Goal: Task Accomplishment & Management: Complete application form

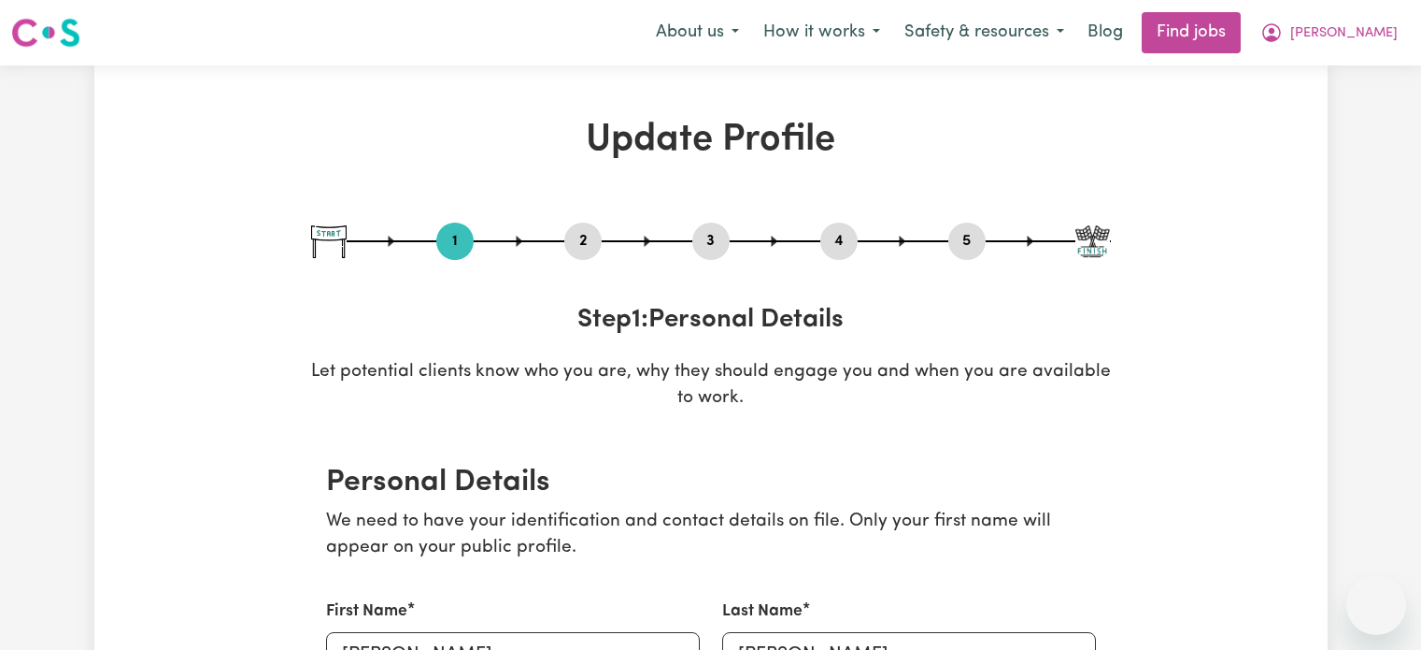
select select "[DEMOGRAPHIC_DATA]"
select select "Student Visa"
select select "Studying a healthcare related degree or qualification"
select select "45"
select select "50"
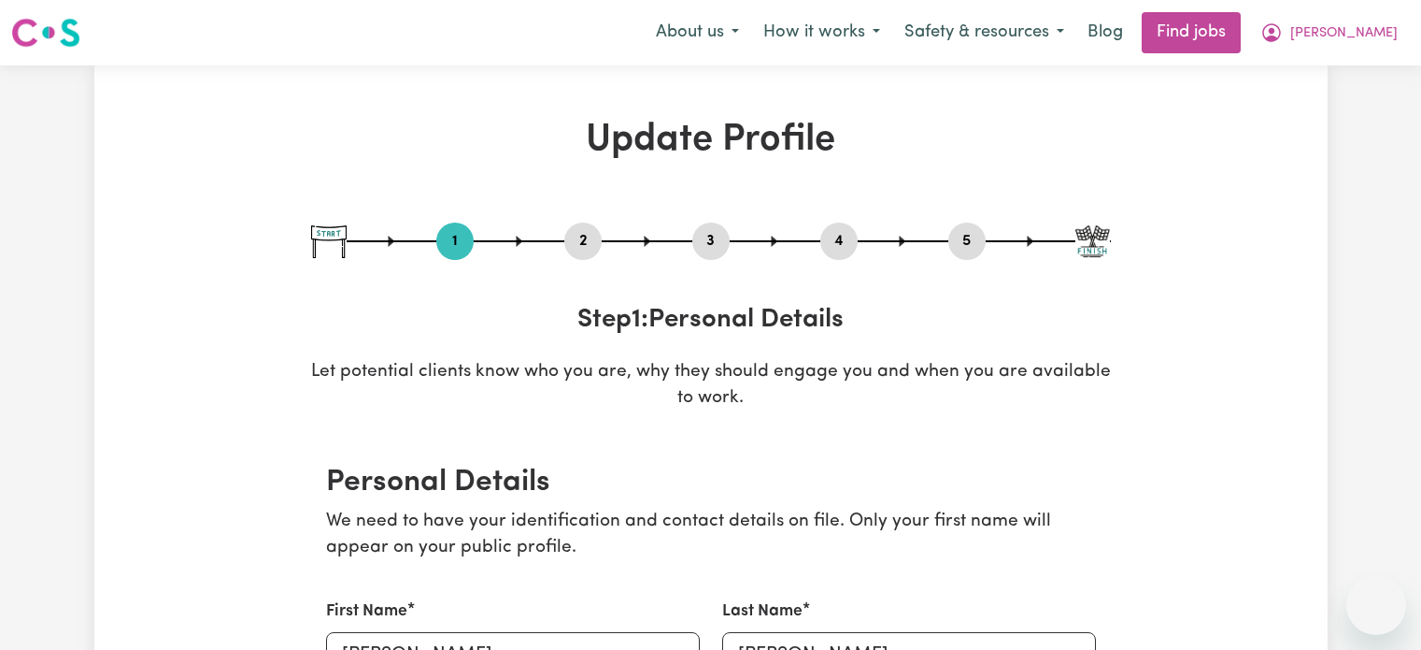
select select "60"
select select "70"
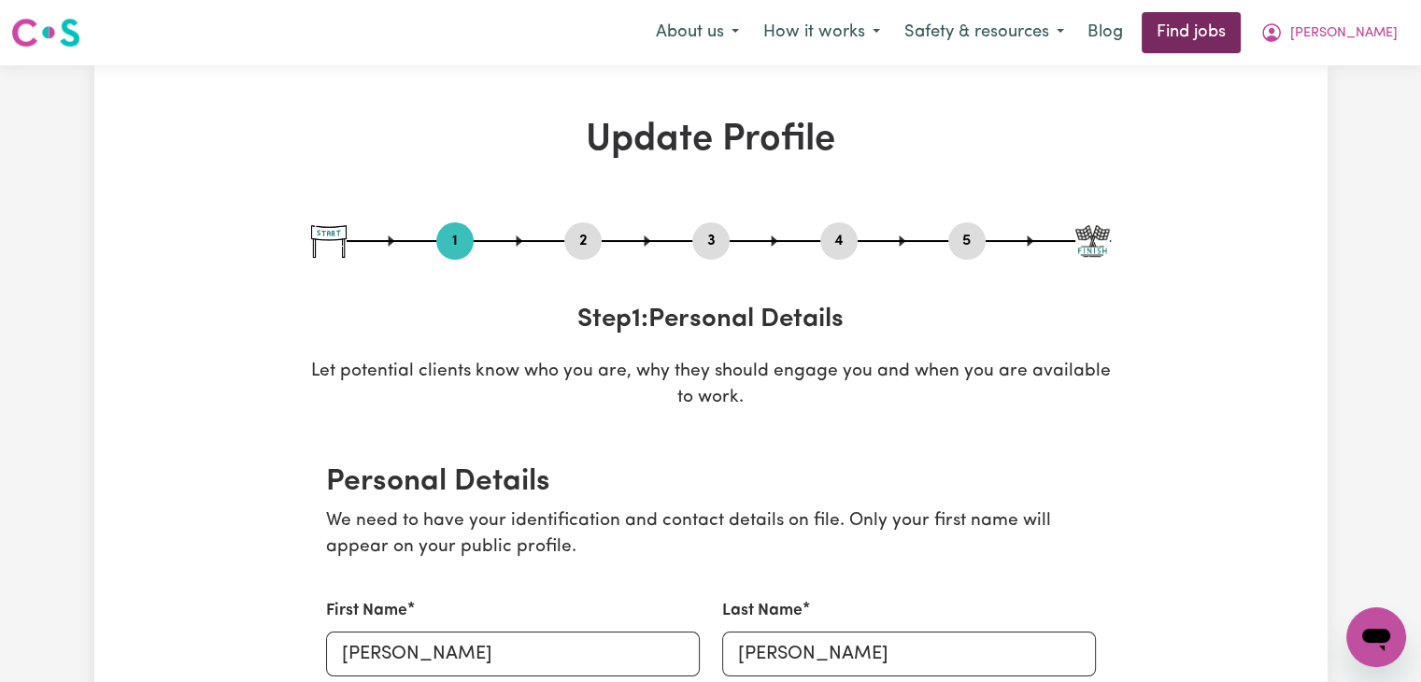
click at [1241, 19] on link "Find jobs" at bounding box center [1191, 32] width 99 height 41
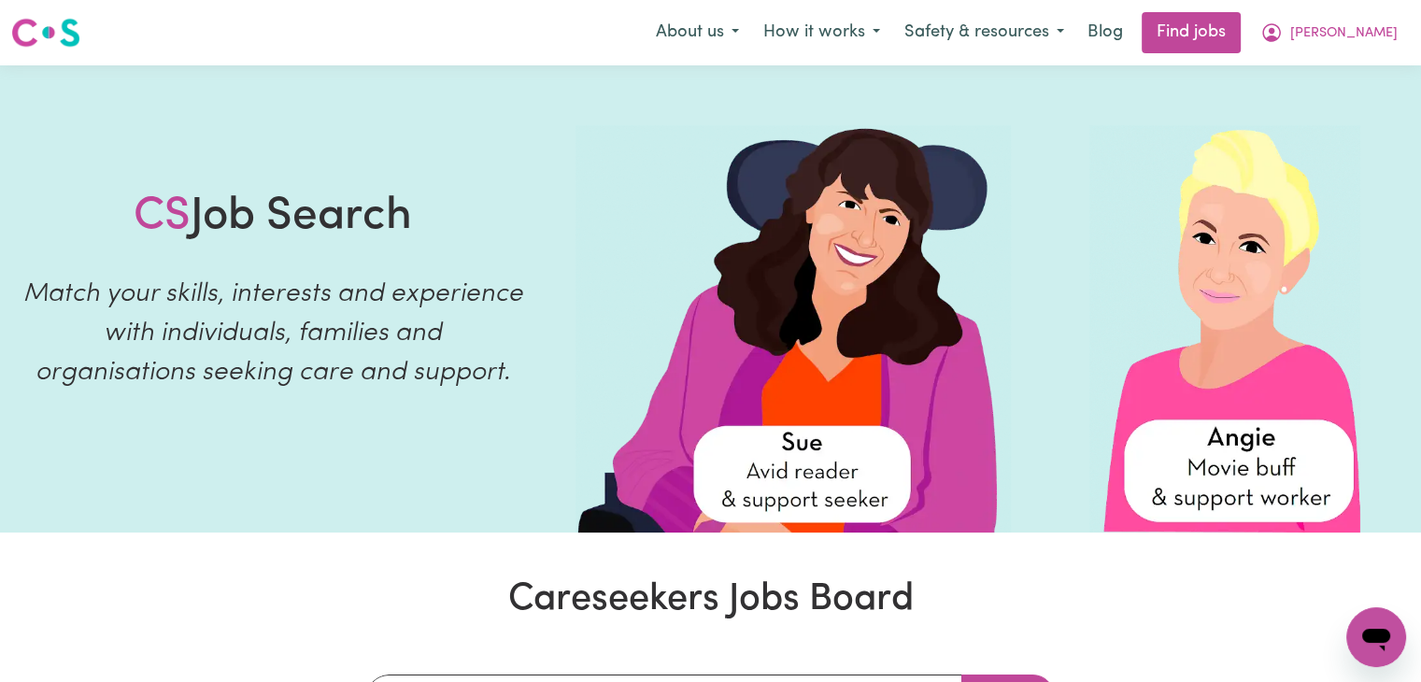
scroll to position [596, 0]
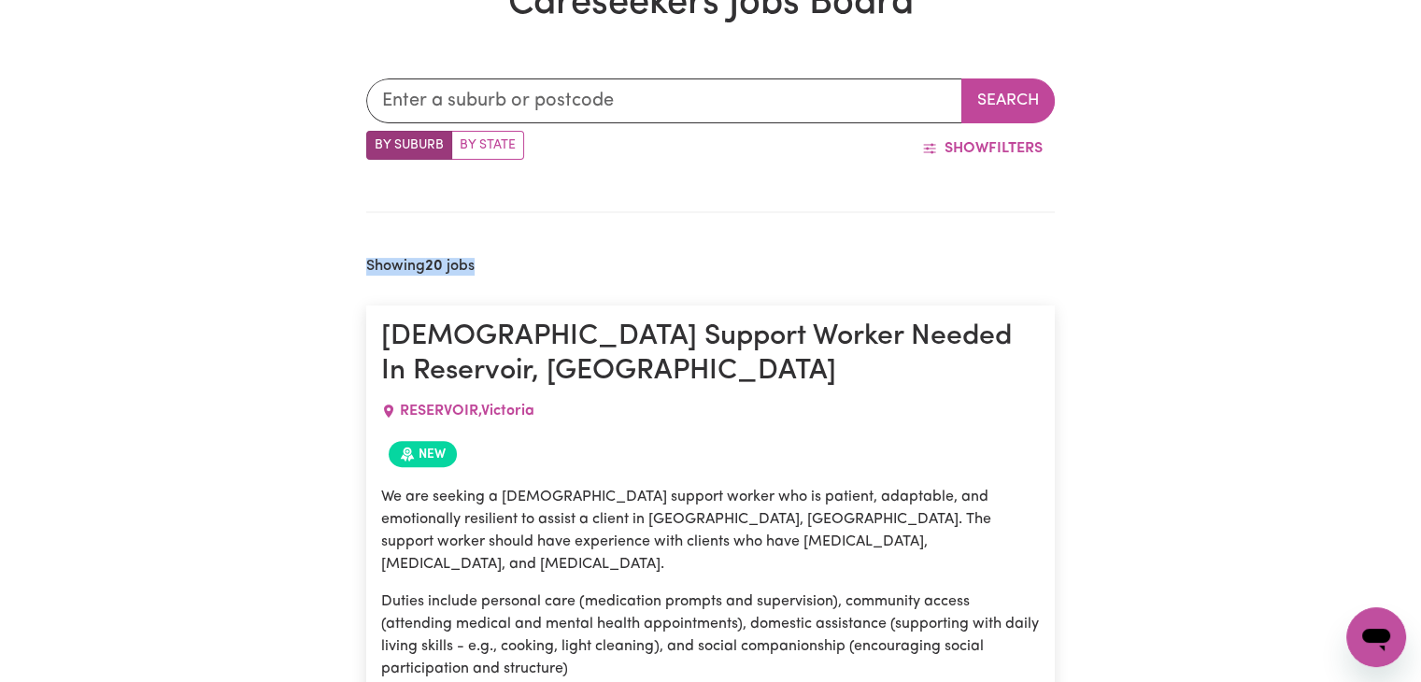
drag, startPoint x: 1413, startPoint y: 259, endPoint x: 1434, endPoint y: 77, distance: 183.4
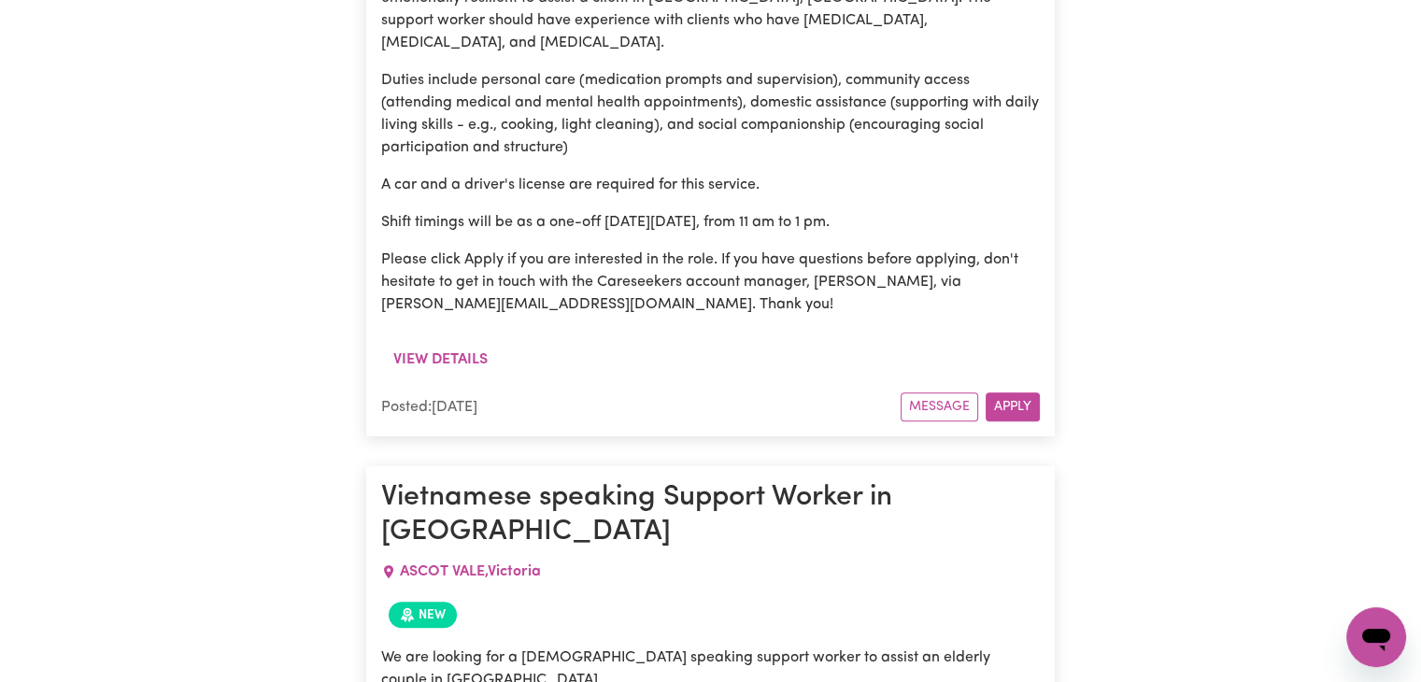
scroll to position [1133, 0]
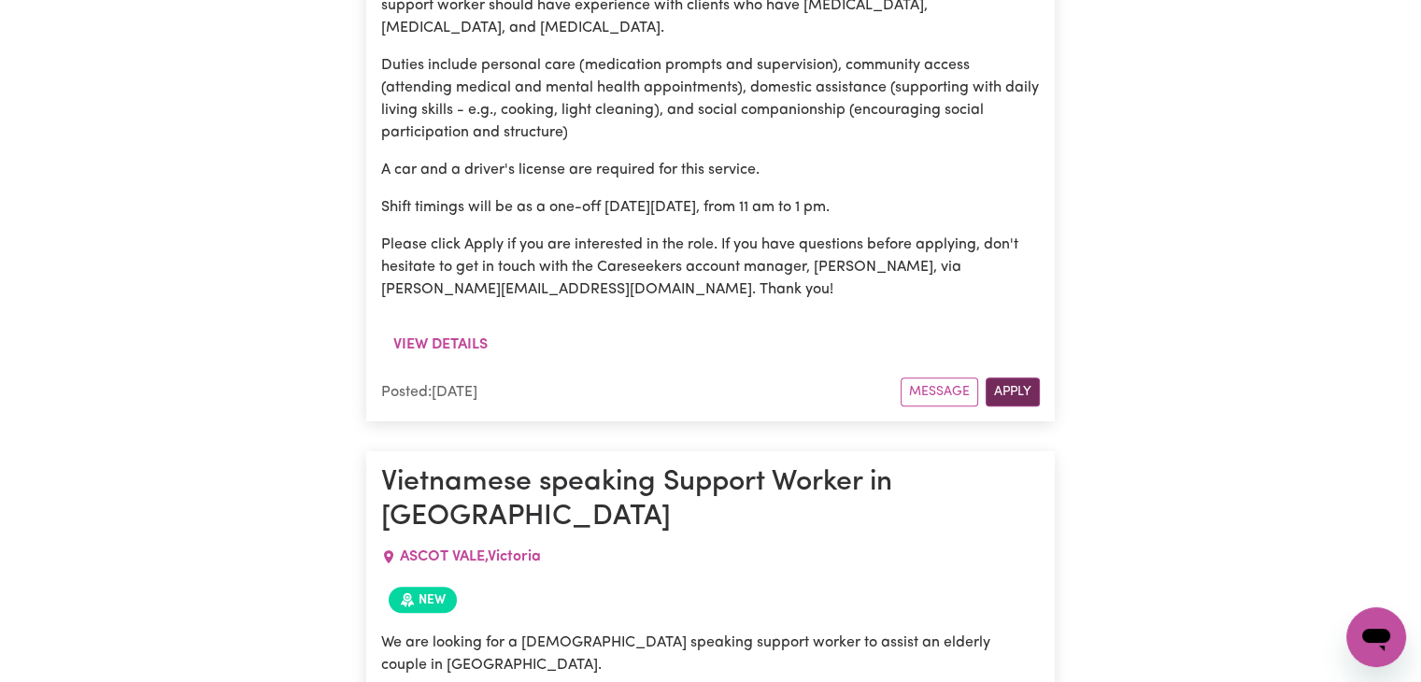
click at [1018, 378] on button "Apply" at bounding box center [1013, 392] width 54 height 29
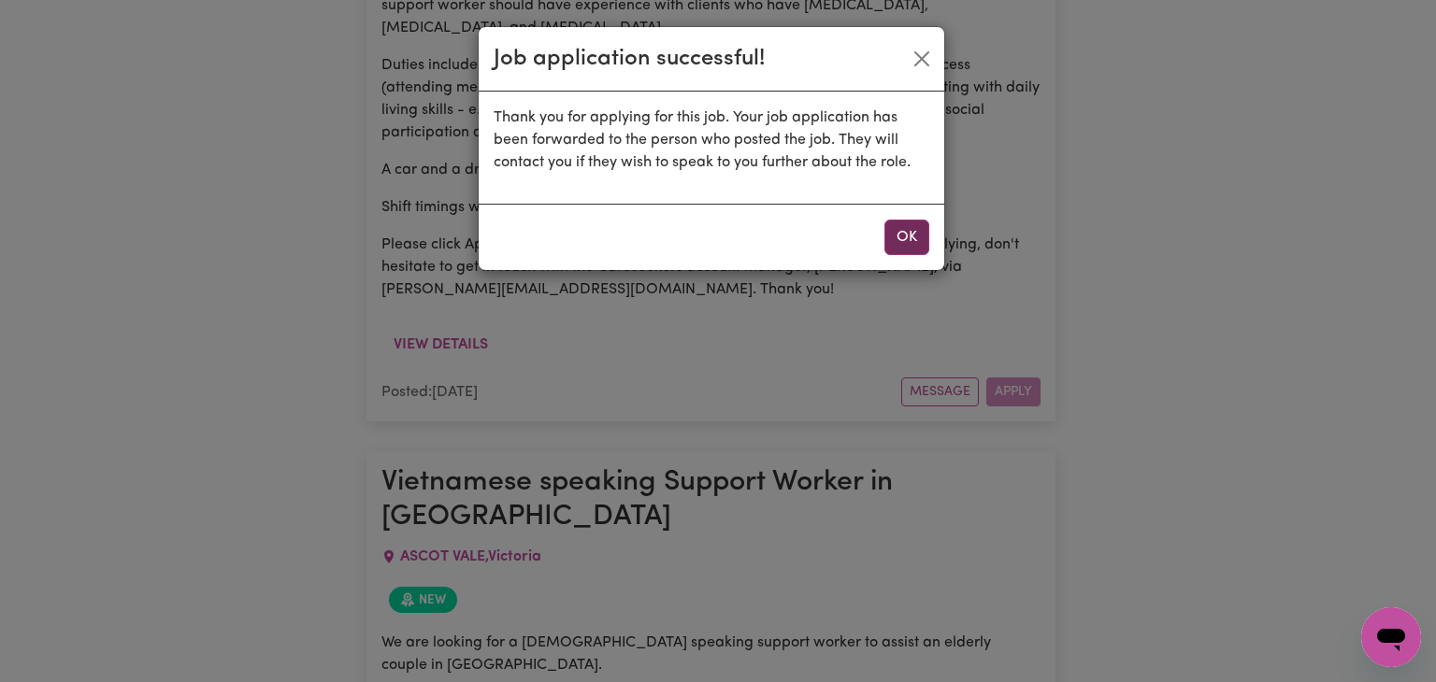
click at [917, 226] on button "OK" at bounding box center [906, 238] width 45 height 36
